Goal: Find specific page/section: Find specific page/section

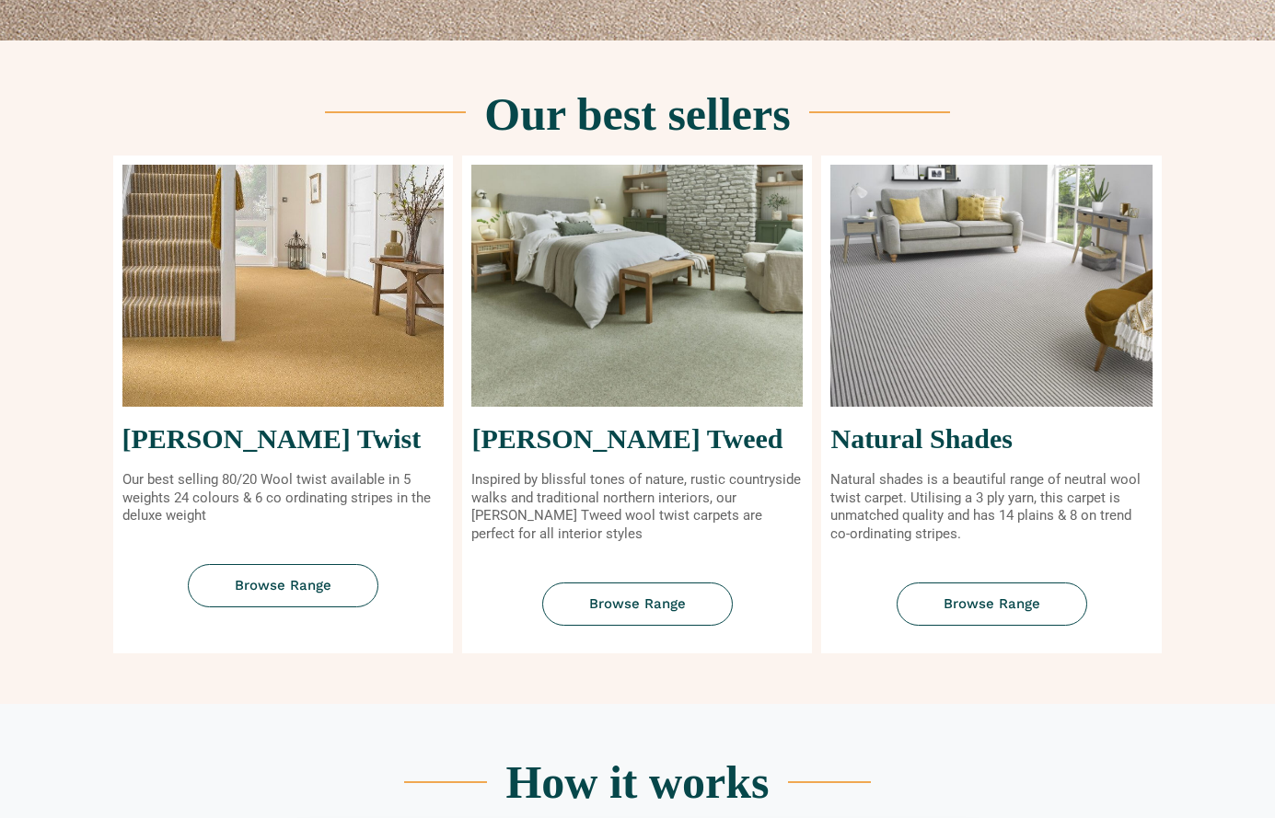
scroll to position [736, 0]
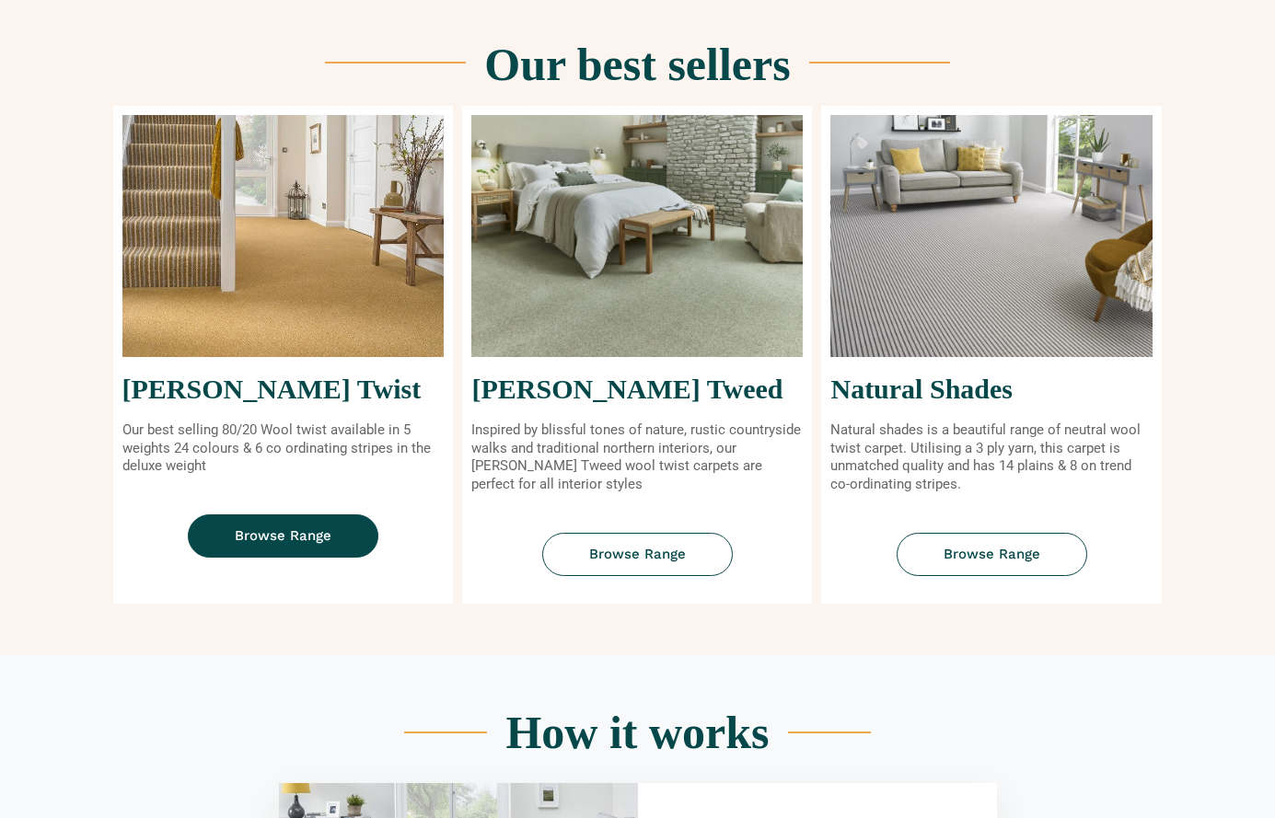
click at [261, 540] on span "Browse Range" at bounding box center [283, 536] width 97 height 14
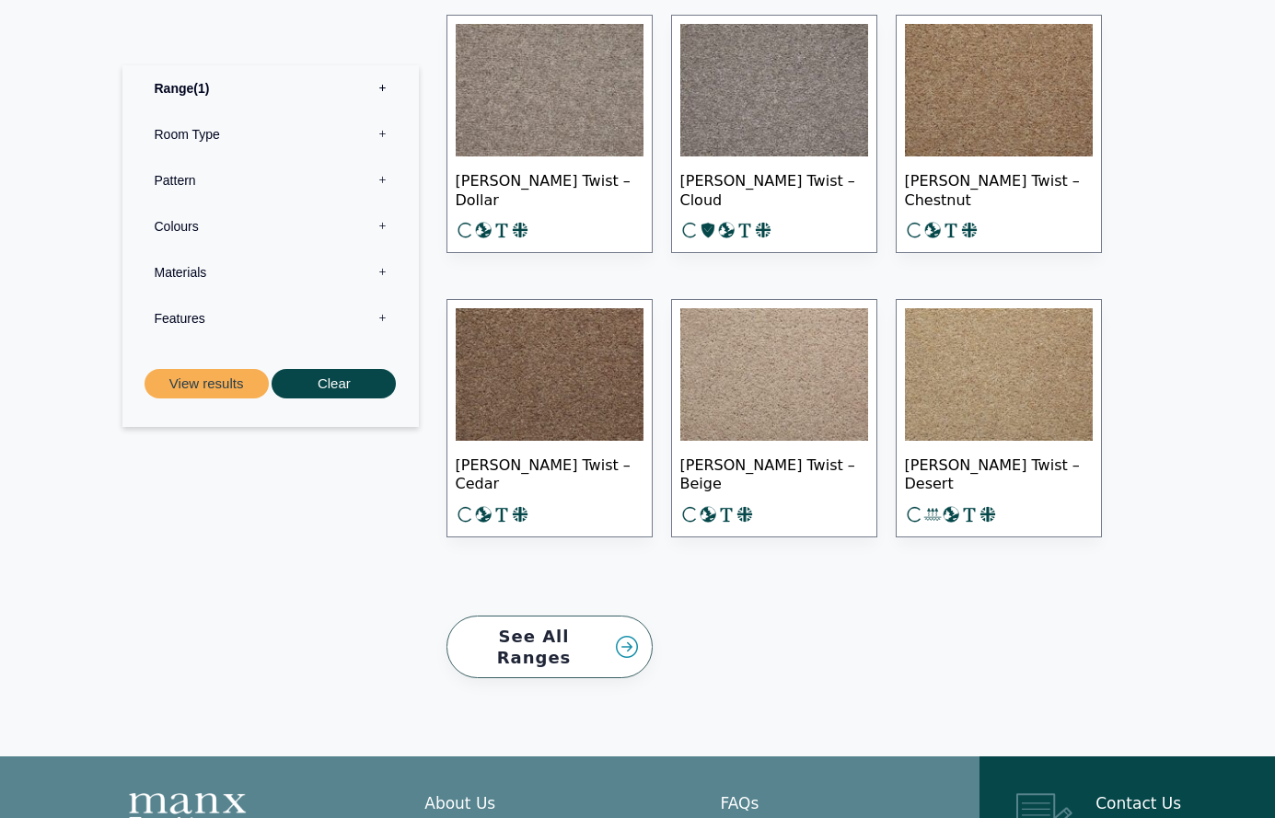
scroll to position [2670, 0]
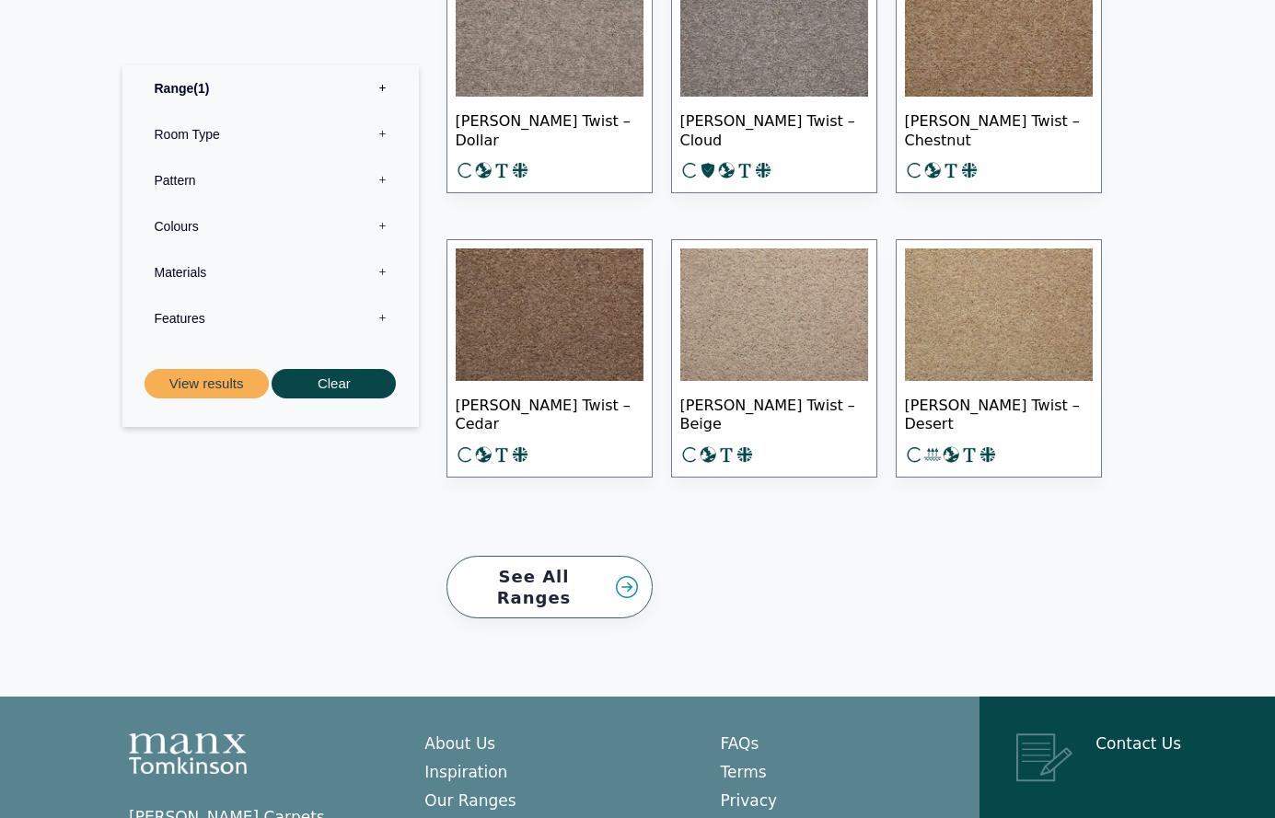
click at [379, 222] on label "Colours 0" at bounding box center [270, 226] width 269 height 46
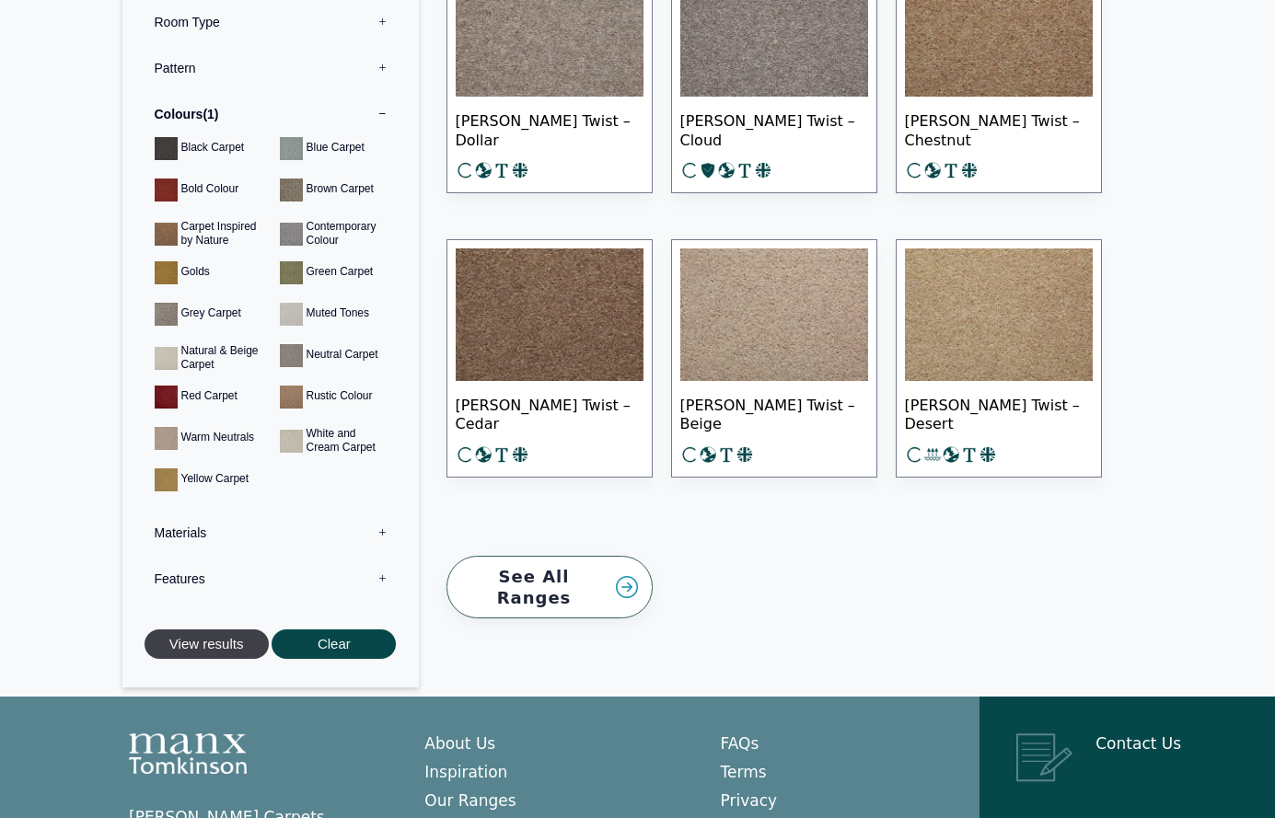
click at [201, 630] on button "View results" at bounding box center [207, 645] width 124 height 30
